Goal: Check status: Check status

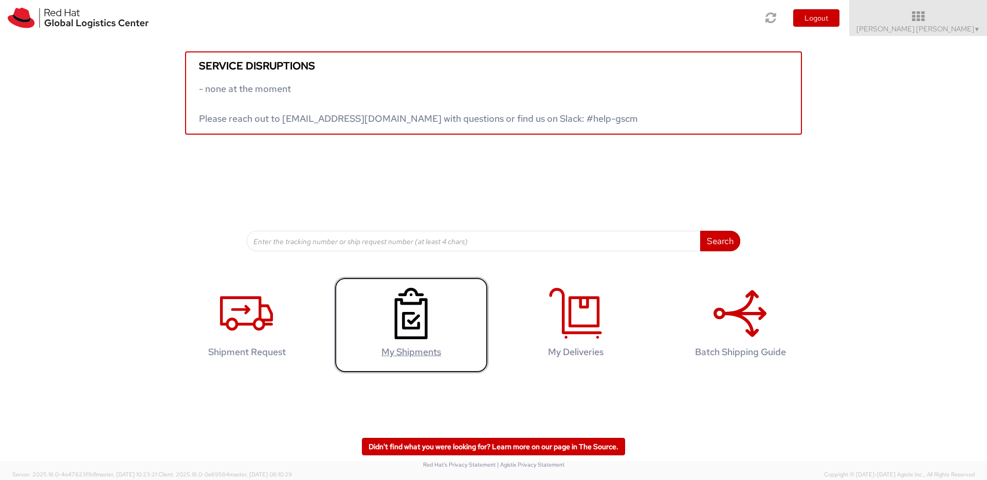
click at [426, 300] on use at bounding box center [411, 313] width 33 height 51
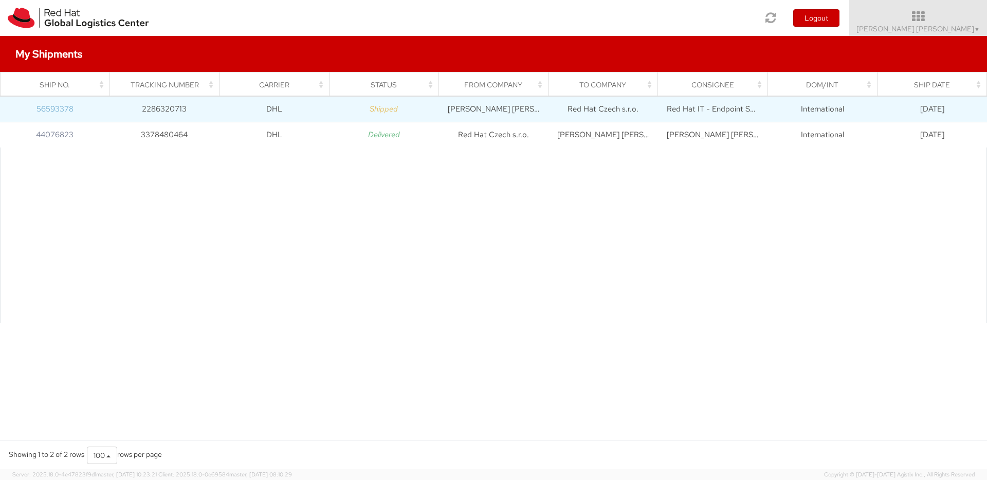
click at [60, 109] on link "56593378" at bounding box center [54, 109] width 37 height 10
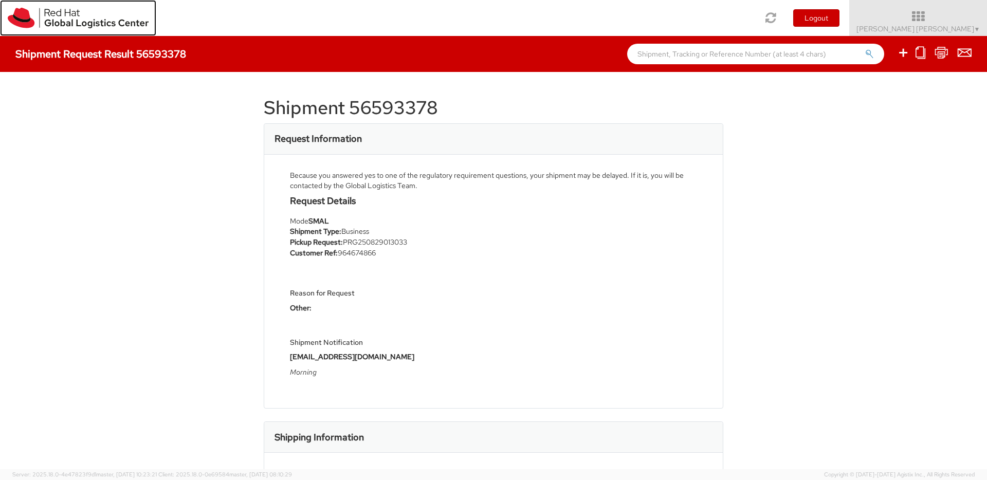
click at [22, 21] on img at bounding box center [78, 18] width 141 height 21
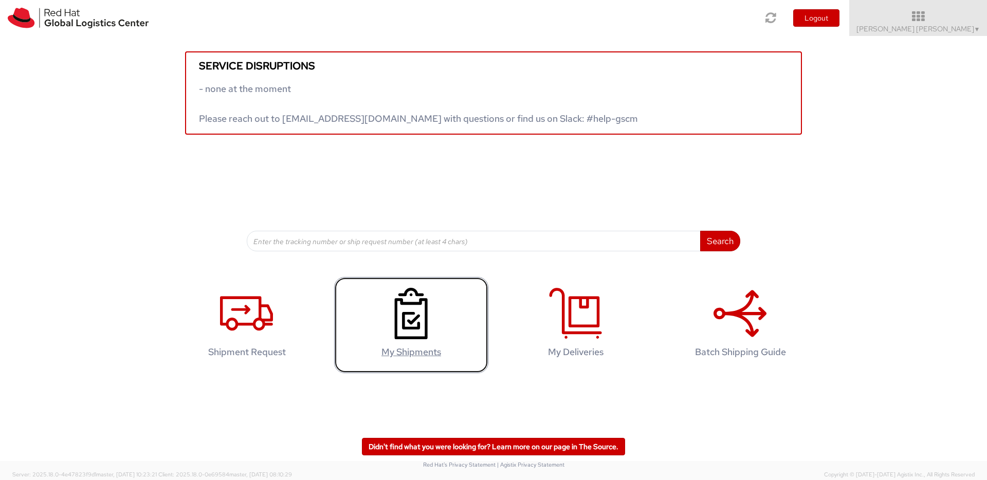
click at [384, 286] on link "My Shipments" at bounding box center [411, 325] width 154 height 96
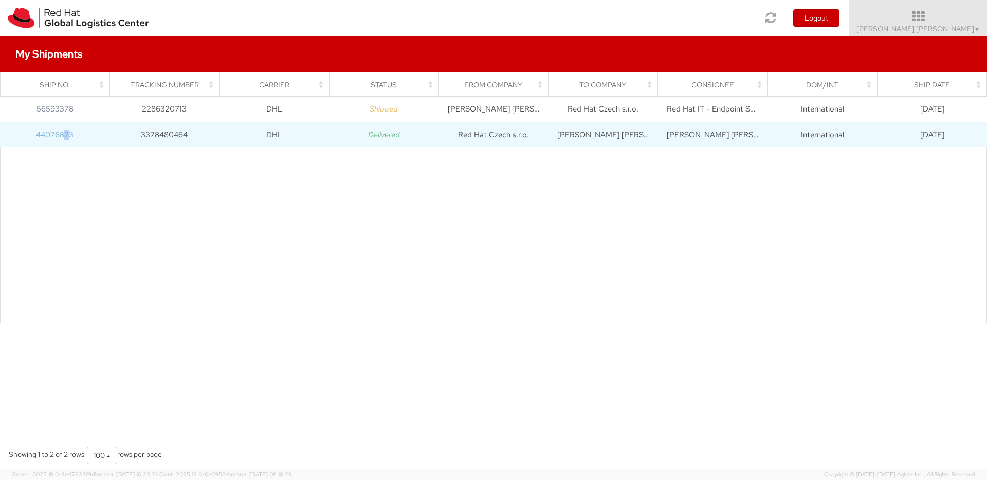
click at [66, 136] on link "44076823" at bounding box center [55, 135] width 38 height 10
